Goal: Transaction & Acquisition: Obtain resource

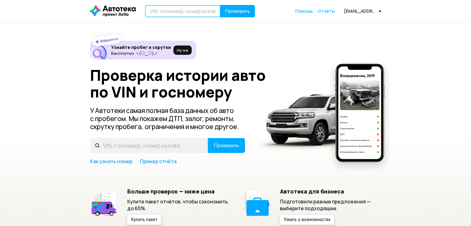
click at [195, 14] on input "text" at bounding box center [183, 11] width 76 height 12
paste input "[US_VEHICLE_IDENTIFICATION_NUMBER]"
type input "[US_VEHICLE_IDENTIFICATION_NUMBER]"
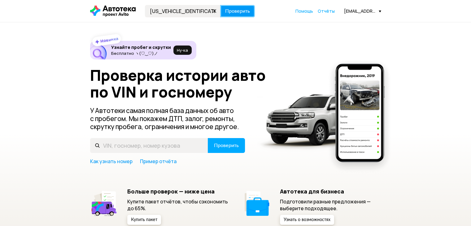
click at [238, 9] on span "Проверить" at bounding box center [237, 11] width 25 height 5
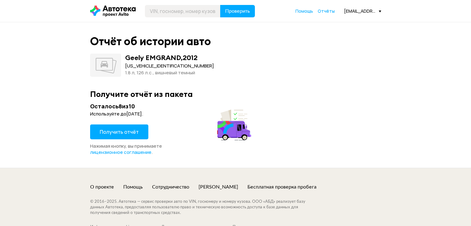
click at [131, 135] on span "Получить отчёт" at bounding box center [119, 132] width 39 height 7
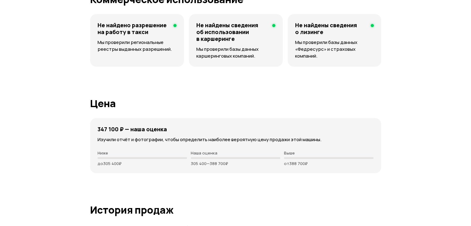
scroll to position [1271, 0]
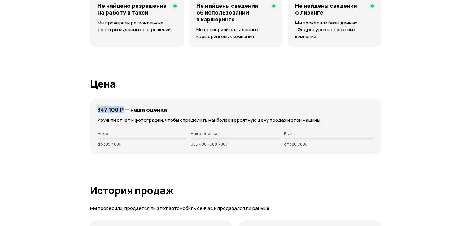
drag, startPoint x: 97, startPoint y: 128, endPoint x: 124, endPoint y: 128, distance: 27.0
click at [124, 128] on div "347 100 ₽ — наша оценка Изучили отчёт и фотографии, чтобы определить наиболее в…" at bounding box center [235, 126] width 291 height 55
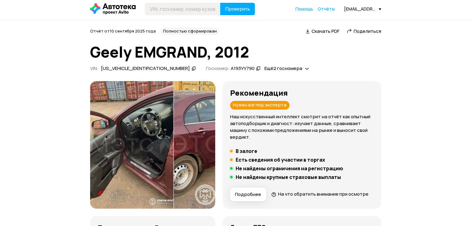
scroll to position [0, 0]
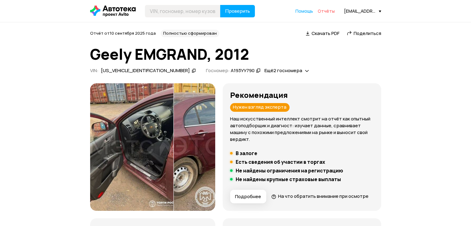
click at [327, 13] on span "Отчёты" at bounding box center [326, 11] width 17 height 6
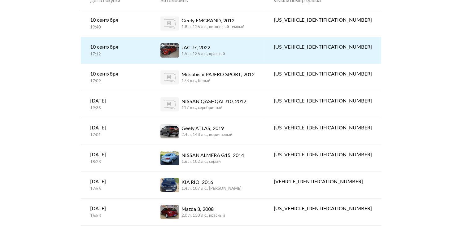
scroll to position [62, 0]
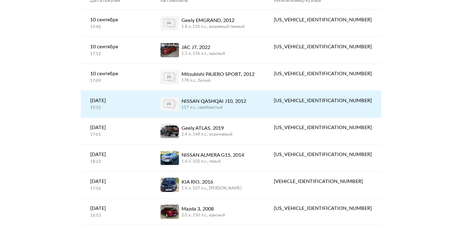
click at [236, 100] on div "NISSAN QASHQAI J10, 2012" at bounding box center [214, 101] width 65 height 7
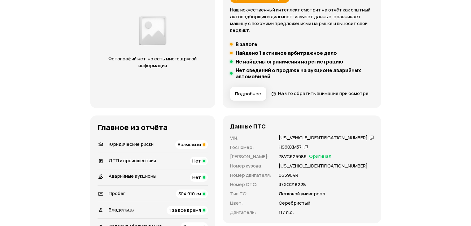
scroll to position [155, 0]
